Goal: Check status: Check status

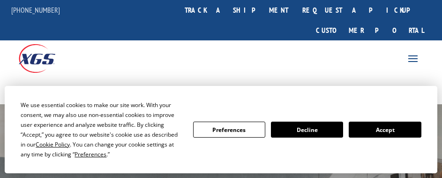
click at [387, 132] on button "Accept" at bounding box center [385, 129] width 72 height 16
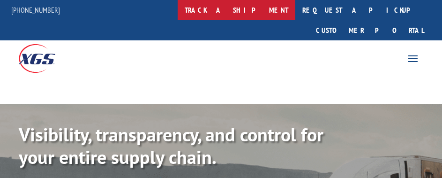
click at [262, 11] on link "track a shipment" at bounding box center [237, 10] width 118 height 20
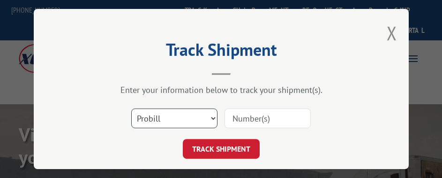
click at [184, 114] on select "Select category... Probill BOL PO" at bounding box center [174, 118] width 86 height 20
select select "po"
click at [131, 108] on select "Select category... Probill BOL PO" at bounding box center [174, 118] width 86 height 20
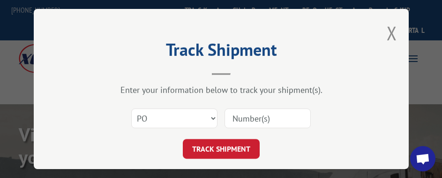
click at [249, 120] on input at bounding box center [267, 118] width 86 height 20
type input "26509313"
click at [183, 139] on button "TRACK SHIPMENT" at bounding box center [221, 149] width 77 height 20
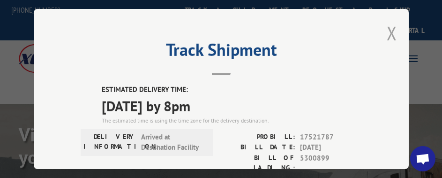
click at [386, 29] on button "Close modal" at bounding box center [391, 33] width 10 height 25
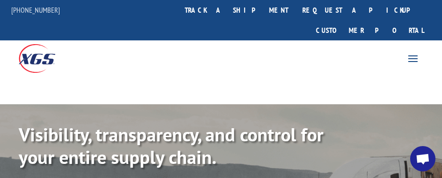
click at [261, 7] on link "track a shipment" at bounding box center [237, 10] width 118 height 20
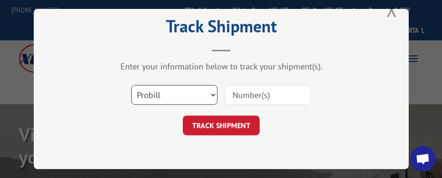
click at [171, 91] on select "Select category... Probill BOL PO" at bounding box center [174, 95] width 86 height 20
select select "po"
click at [131, 85] on select "Select category... Probill BOL PO" at bounding box center [174, 95] width 86 height 20
click at [246, 91] on input at bounding box center [267, 95] width 86 height 20
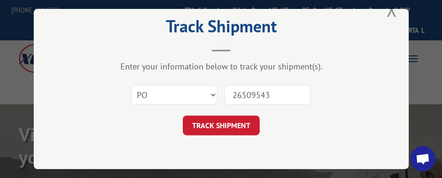
type input "26509543"
click at [183, 115] on button "TRACK SHIPMENT" at bounding box center [221, 125] width 77 height 20
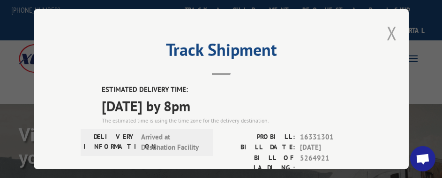
click at [387, 26] on button "Close modal" at bounding box center [391, 33] width 10 height 25
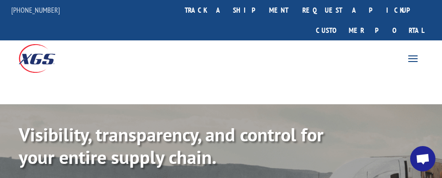
click at [264, 18] on link "track a shipment" at bounding box center [237, 10] width 118 height 20
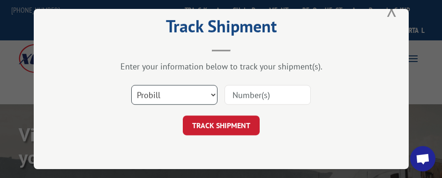
drag, startPoint x: 206, startPoint y: 87, endPoint x: 194, endPoint y: 99, distance: 16.9
click at [206, 87] on select "Select category... Probill BOL PO" at bounding box center [174, 95] width 86 height 20
select select "po"
click at [131, 85] on select "Select category... Probill BOL PO" at bounding box center [174, 95] width 86 height 20
click at [231, 96] on input at bounding box center [267, 95] width 86 height 20
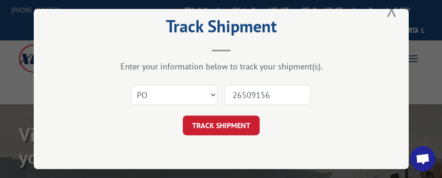
type input "26509156"
click at [183, 115] on button "TRACK SHIPMENT" at bounding box center [221, 125] width 77 height 20
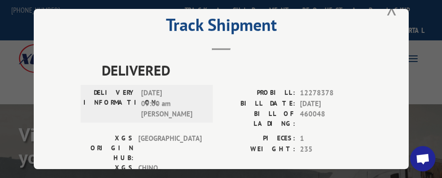
scroll to position [0, 0]
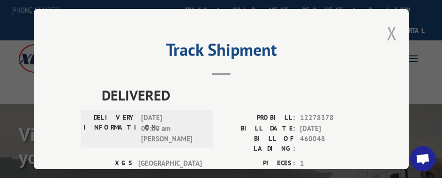
click at [386, 31] on button "Close modal" at bounding box center [391, 33] width 10 height 25
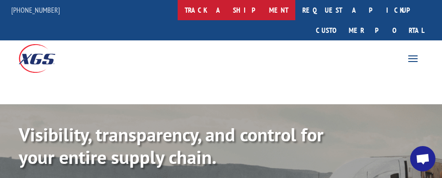
click at [262, 11] on link "track a shipment" at bounding box center [237, 10] width 118 height 20
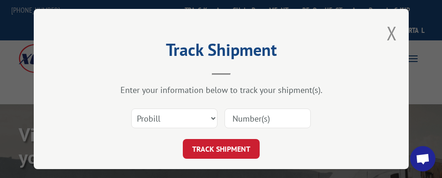
scroll to position [23, 0]
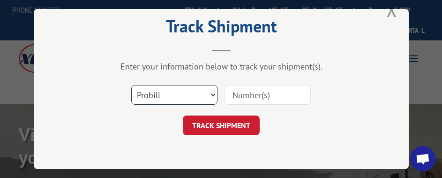
click at [187, 91] on select "Select category... Probill BOL PO" at bounding box center [174, 95] width 86 height 20
select select "po"
click at [131, 85] on select "Select category... Probill BOL PO" at bounding box center [174, 95] width 86 height 20
click at [252, 88] on input at bounding box center [267, 95] width 86 height 20
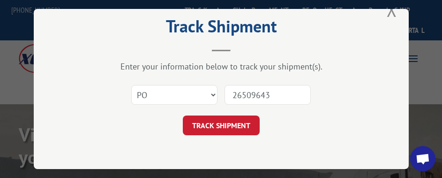
type input "26509643"
click at [183, 115] on button "TRACK SHIPMENT" at bounding box center [221, 125] width 77 height 20
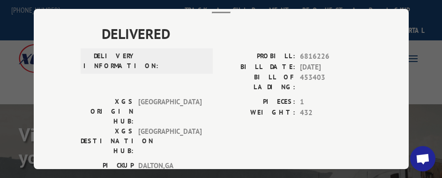
scroll to position [0, 0]
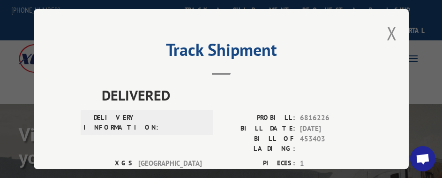
click at [393, 30] on div "Track Shipment DELIVERED DELIVERY INFORMATION: PROBILL: 6816226 BILL DATE: [DAT…" at bounding box center [221, 89] width 375 height 160
click at [393, 32] on button "Close modal" at bounding box center [391, 33] width 10 height 25
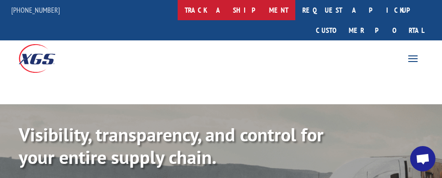
click at [245, 13] on link "track a shipment" at bounding box center [237, 10] width 118 height 20
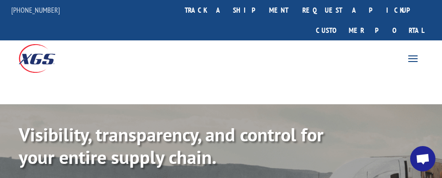
scroll to position [23, 0]
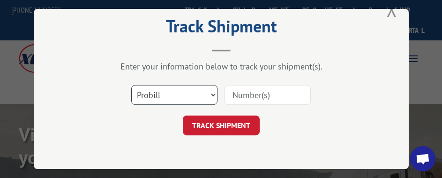
click at [168, 89] on select "Select category... Probill BOL PO" at bounding box center [174, 95] width 86 height 20
select select "po"
click at [131, 85] on select "Select category... Probill BOL PO" at bounding box center [174, 95] width 86 height 20
click at [233, 86] on input at bounding box center [267, 95] width 86 height 20
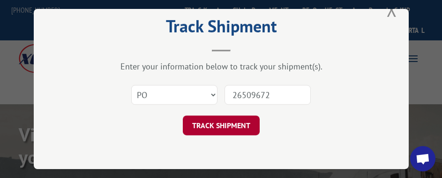
type input "26509672"
click at [183, 115] on button "TRACK SHIPMENT" at bounding box center [221, 125] width 77 height 20
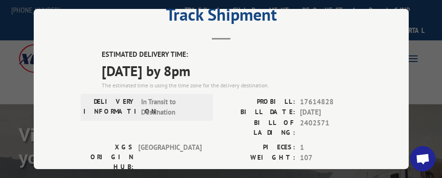
scroll to position [0, 0]
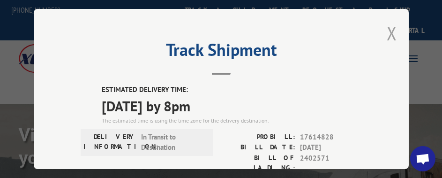
click at [386, 35] on button "Close modal" at bounding box center [391, 33] width 10 height 25
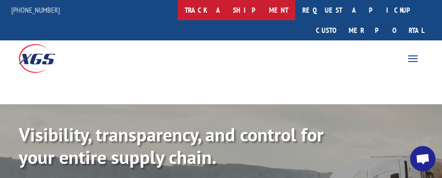
click at [259, 5] on link "track a shipment" at bounding box center [237, 10] width 118 height 20
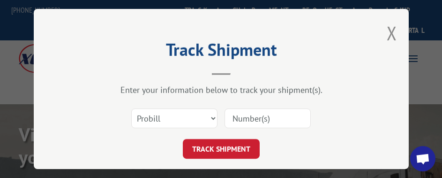
scroll to position [23, 0]
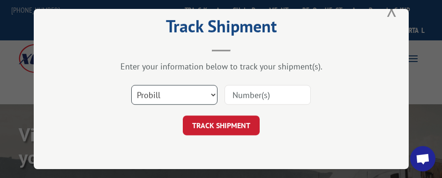
drag, startPoint x: 176, startPoint y: 89, endPoint x: 170, endPoint y: 93, distance: 7.7
click at [176, 89] on select "Select category... Probill BOL PO" at bounding box center [174, 95] width 86 height 20
select select "po"
click at [131, 85] on select "Select category... Probill BOL PO" at bounding box center [174, 95] width 86 height 20
click at [256, 85] on input at bounding box center [267, 95] width 86 height 20
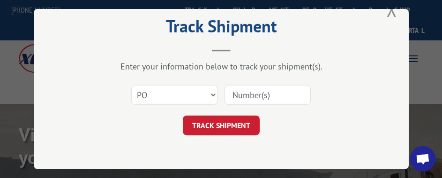
click at [267, 95] on input at bounding box center [267, 95] width 86 height 20
click at [264, 87] on input at bounding box center [267, 95] width 86 height 20
type input "26509681"
click at [183, 115] on button "TRACK SHIPMENT" at bounding box center [221, 125] width 77 height 20
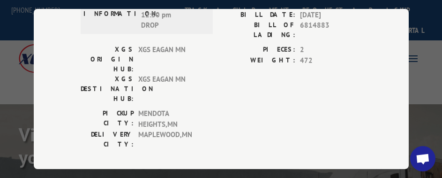
scroll to position [8, 0]
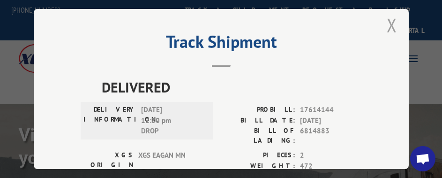
click at [386, 25] on button "Close modal" at bounding box center [391, 25] width 10 height 25
